Goal: Transaction & Acquisition: Register for event/course

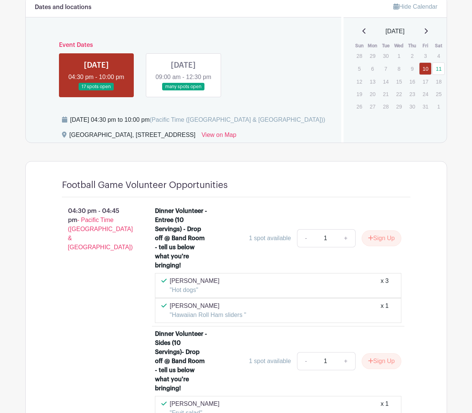
scroll to position [477, 0]
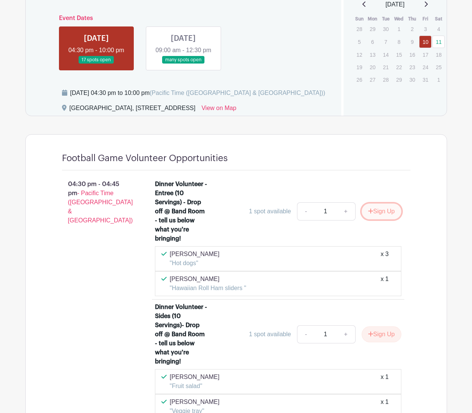
click at [374, 206] on button "Sign Up" at bounding box center [382, 211] width 40 height 16
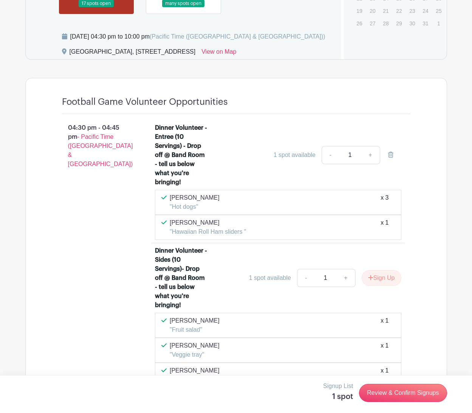
scroll to position [530, 0]
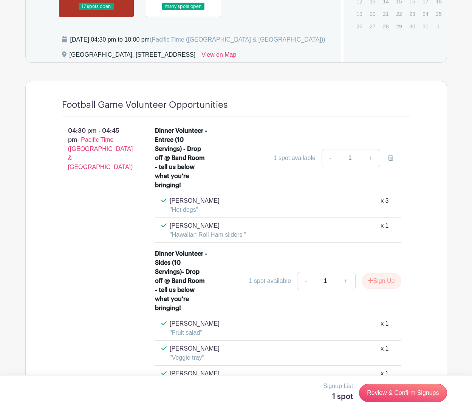
click at [304, 154] on div "1 spot available" at bounding box center [295, 158] width 42 height 9
click at [297, 154] on div "1 spot available" at bounding box center [295, 158] width 42 height 9
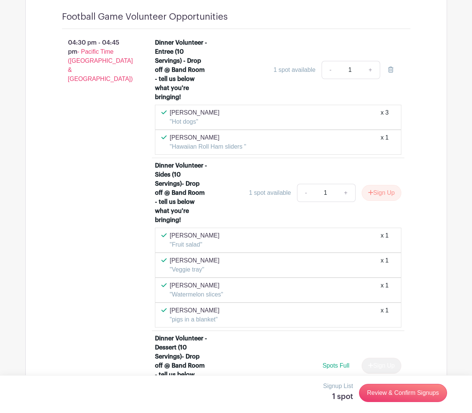
scroll to position [554, 0]
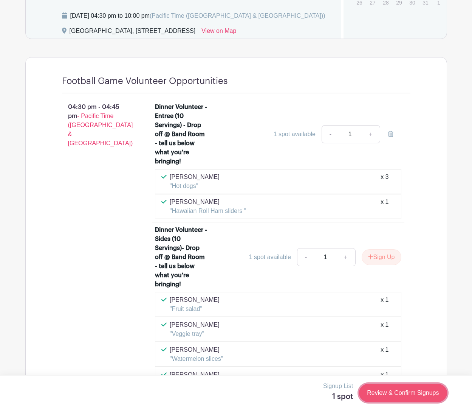
click at [391, 396] on link "Review & Confirm Signups" at bounding box center [403, 393] width 88 height 18
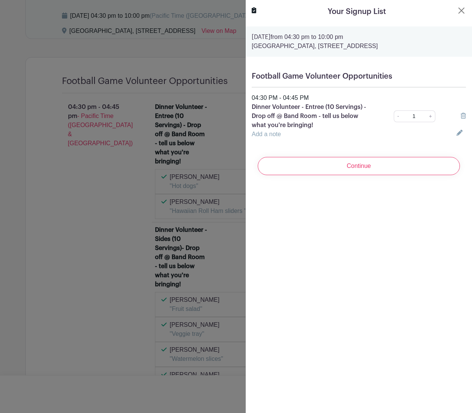
click at [270, 135] on link "Add a note" at bounding box center [266, 134] width 29 height 6
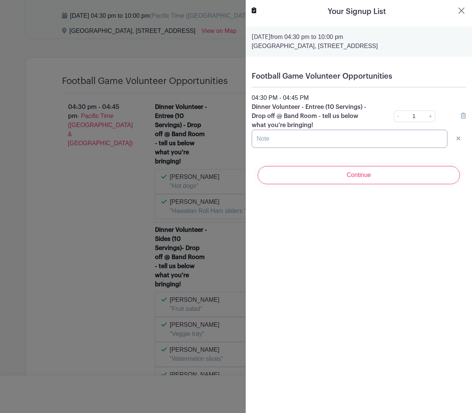
click at [270, 135] on input "text" at bounding box center [350, 139] width 196 height 18
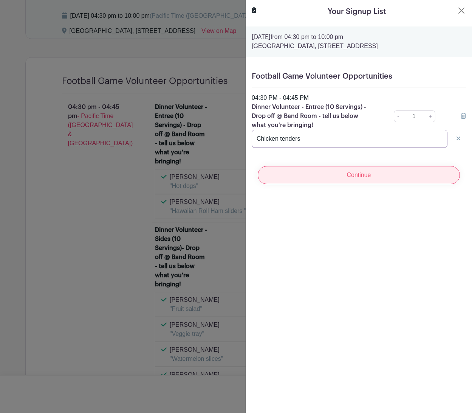
type input "Chicken tenders"
click at [352, 178] on input "Continue" at bounding box center [359, 175] width 202 height 18
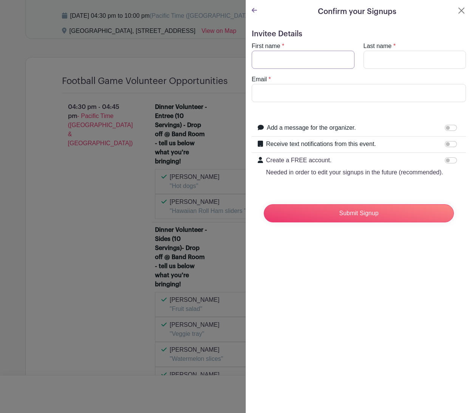
click at [326, 65] on input "First name" at bounding box center [303, 60] width 103 height 18
type input "Vy"
type input "[PERSON_NAME]"
click at [291, 93] on input "Email" at bounding box center [359, 93] width 214 height 18
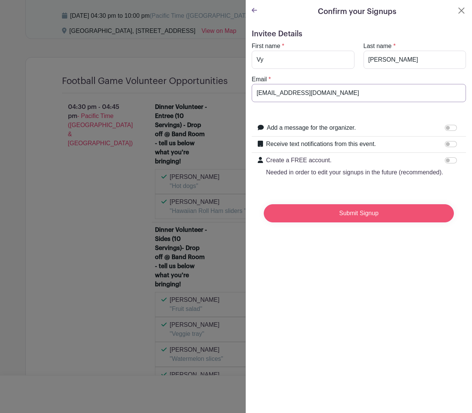
type input "[EMAIL_ADDRESS][DOMAIN_NAME]"
click at [347, 212] on input "Submit Signup" at bounding box center [359, 213] width 190 height 18
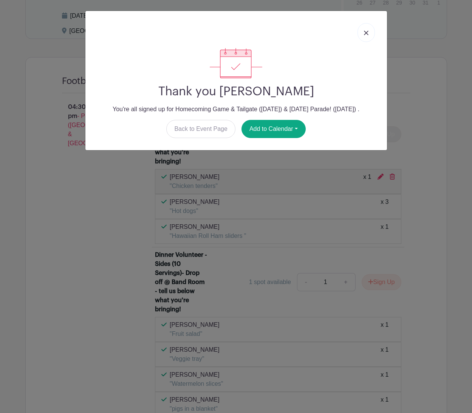
click at [367, 33] on img at bounding box center [366, 33] width 5 height 5
